Goal: Book appointment/travel/reservation

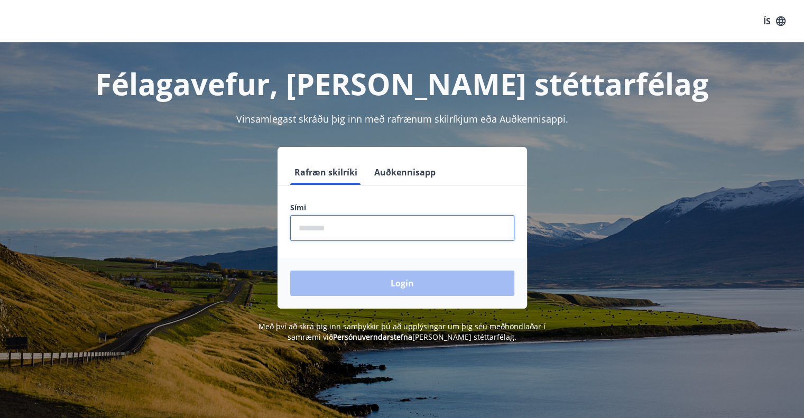
click at [320, 228] on input "phone" at bounding box center [402, 228] width 224 height 26
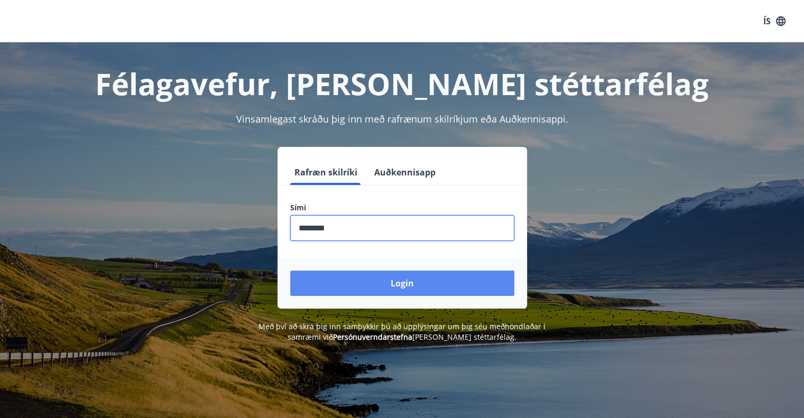
type input "********"
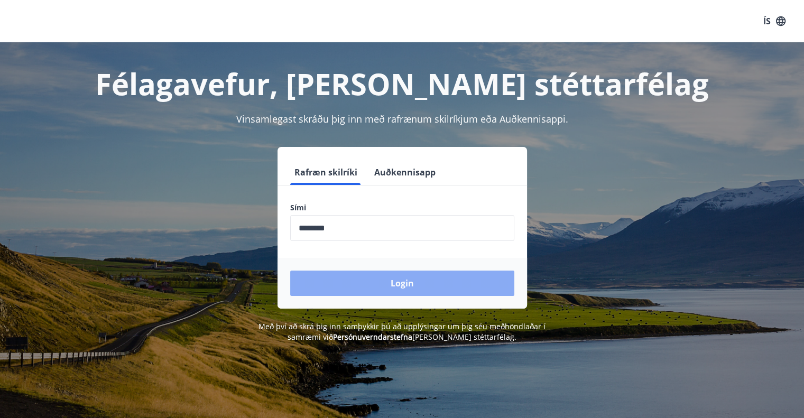
click at [423, 285] on button "Login" at bounding box center [402, 283] width 224 height 25
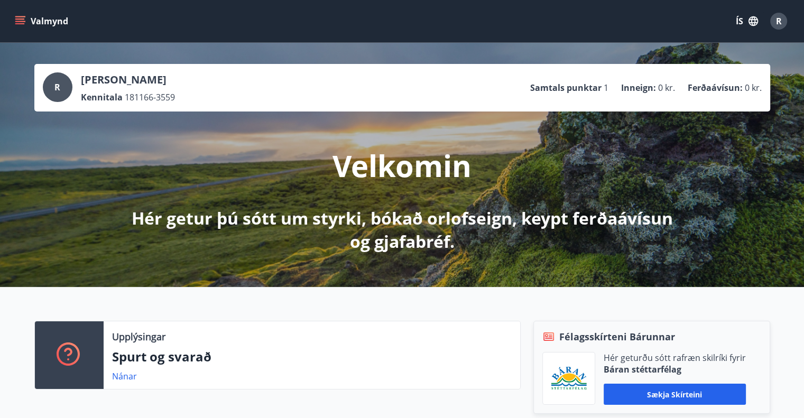
click at [20, 18] on icon "menu" at bounding box center [20, 21] width 11 height 11
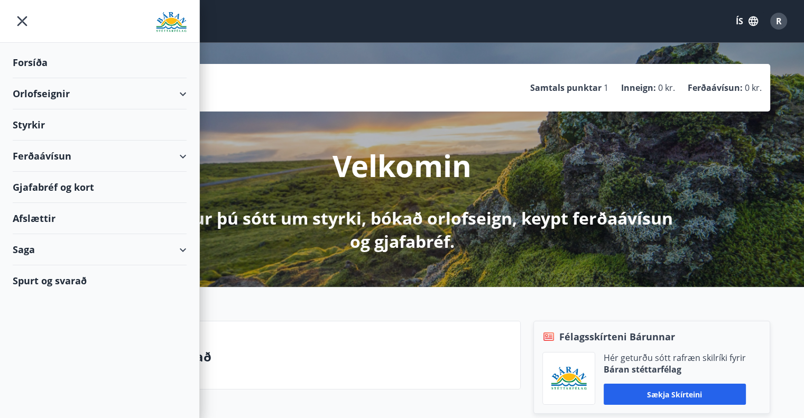
click at [181, 94] on div "Orlofseignir" at bounding box center [100, 93] width 174 height 31
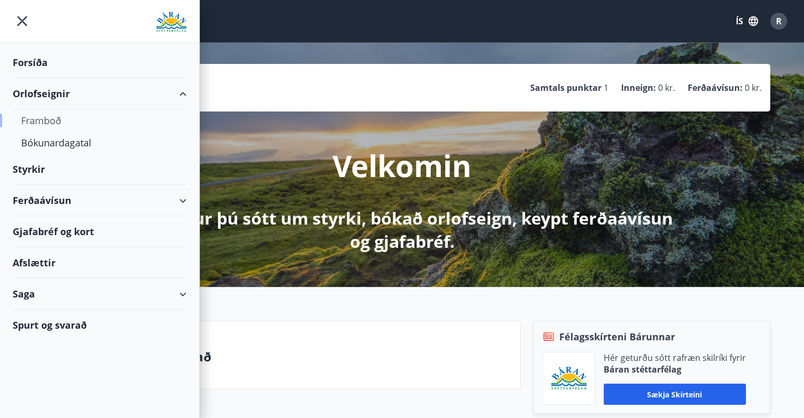
click at [48, 118] on div "Framboð" at bounding box center [99, 120] width 157 height 22
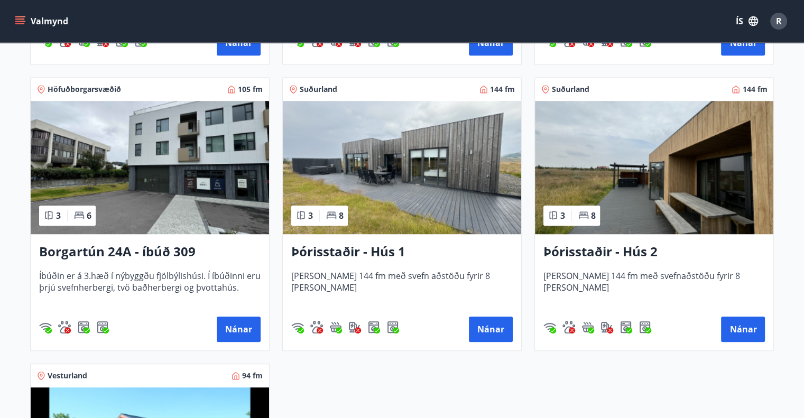
scroll to position [740, 0]
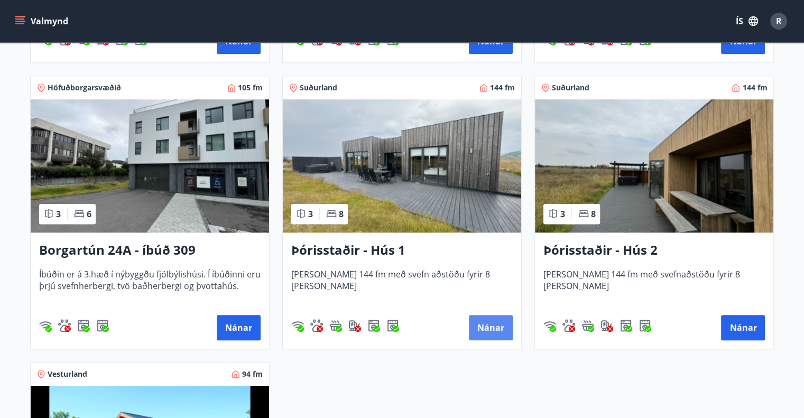
click at [478, 330] on button "Nánar" at bounding box center [491, 327] width 44 height 25
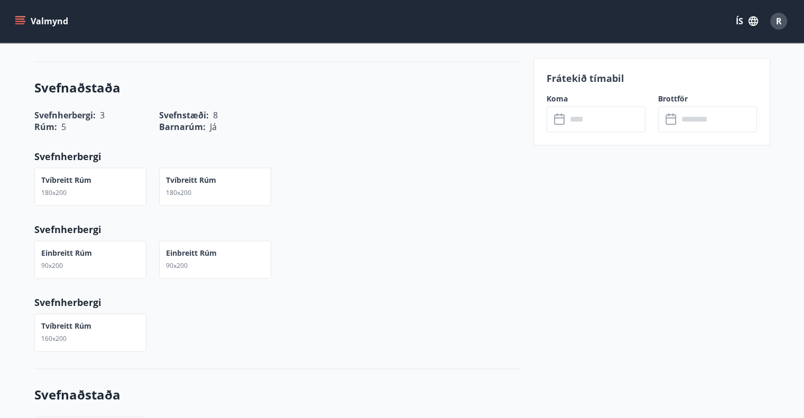
scroll to position [1216, 0]
